Goal: Transaction & Acquisition: Purchase product/service

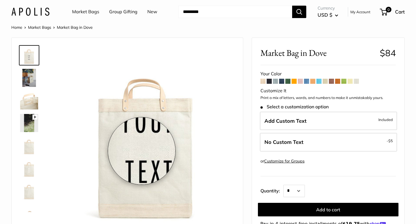
click at [142, 151] on img at bounding box center [146, 135] width 178 height 178
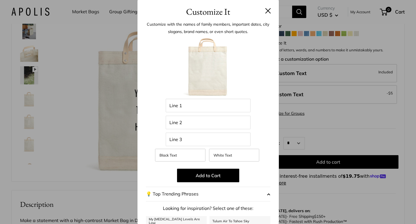
click at [269, 10] on button at bounding box center [268, 11] width 6 height 6
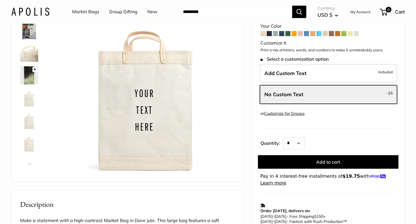
click at [31, 103] on img at bounding box center [29, 98] width 18 height 18
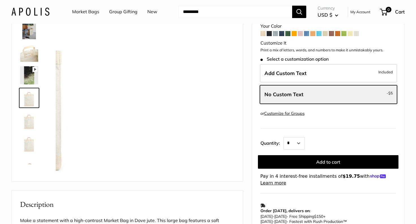
scroll to position [14, 0]
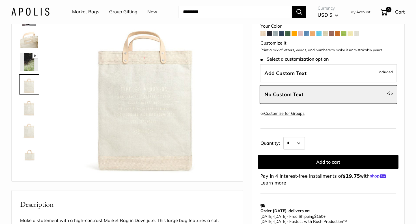
click at [35, 64] on img at bounding box center [29, 62] width 18 height 18
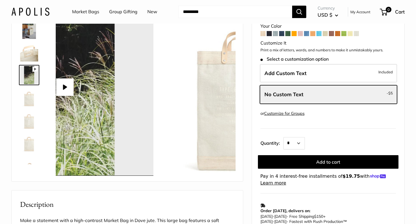
scroll to position [0, 0]
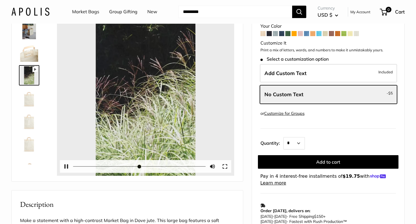
click at [147, 88] on div "Pause Play % buffered 00:00 Unmute Mute Exit fullscreen Enter fullscreen Play" at bounding box center [146, 88] width 178 height 178
click at [64, 166] on button "Pause Play" at bounding box center [66, 167] width 12 height 12
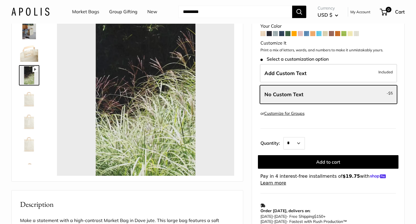
click at [25, 53] on img at bounding box center [29, 53] width 18 height 18
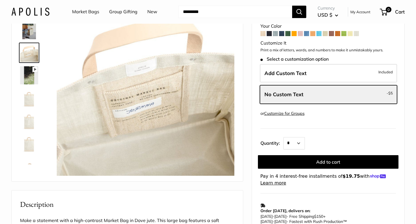
type input "*****"
click at [27, 34] on img at bounding box center [29, 30] width 18 height 18
